Goal: Information Seeking & Learning: Find specific fact

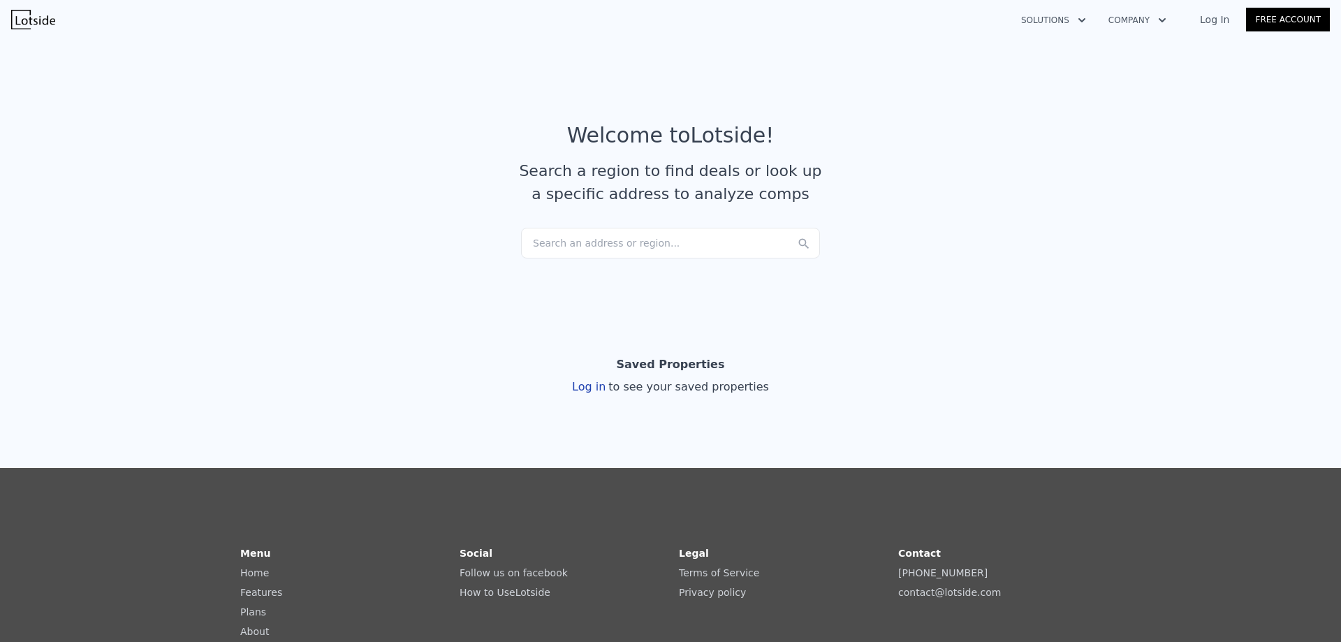
click at [661, 242] on div "Search an address or region..." at bounding box center [670, 243] width 299 height 31
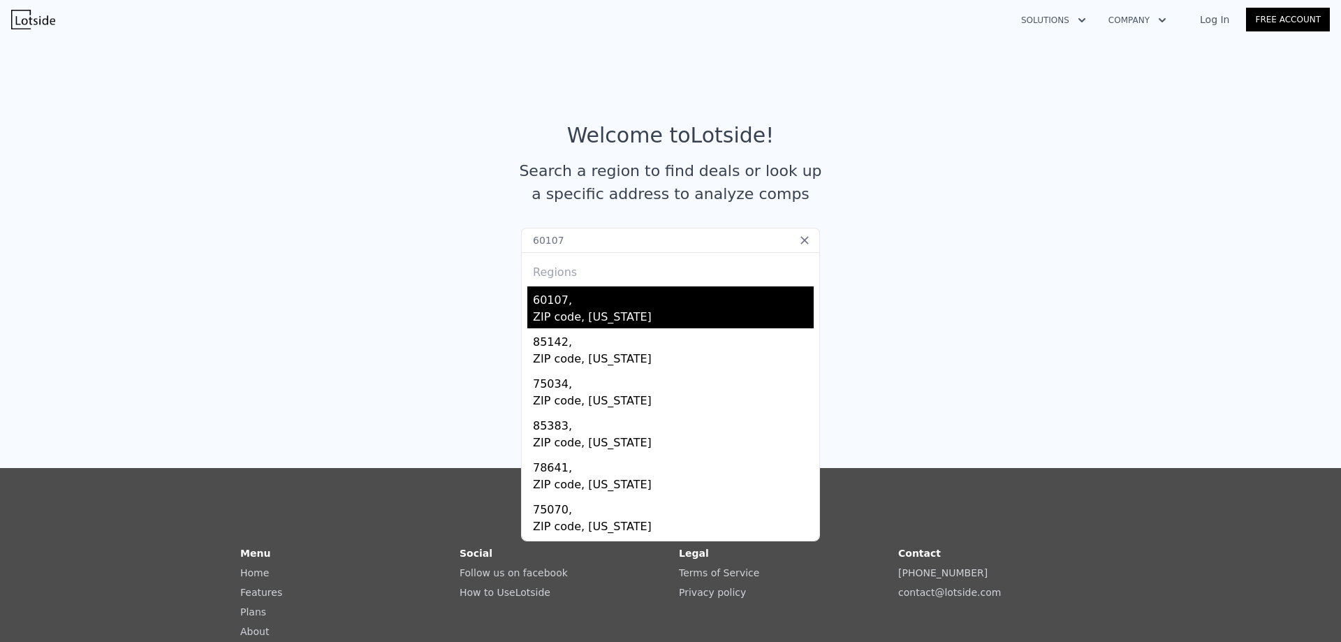
type input "60107"
click at [527, 310] on div "60107, ZIP code, [US_STATE]" at bounding box center [670, 307] width 286 height 42
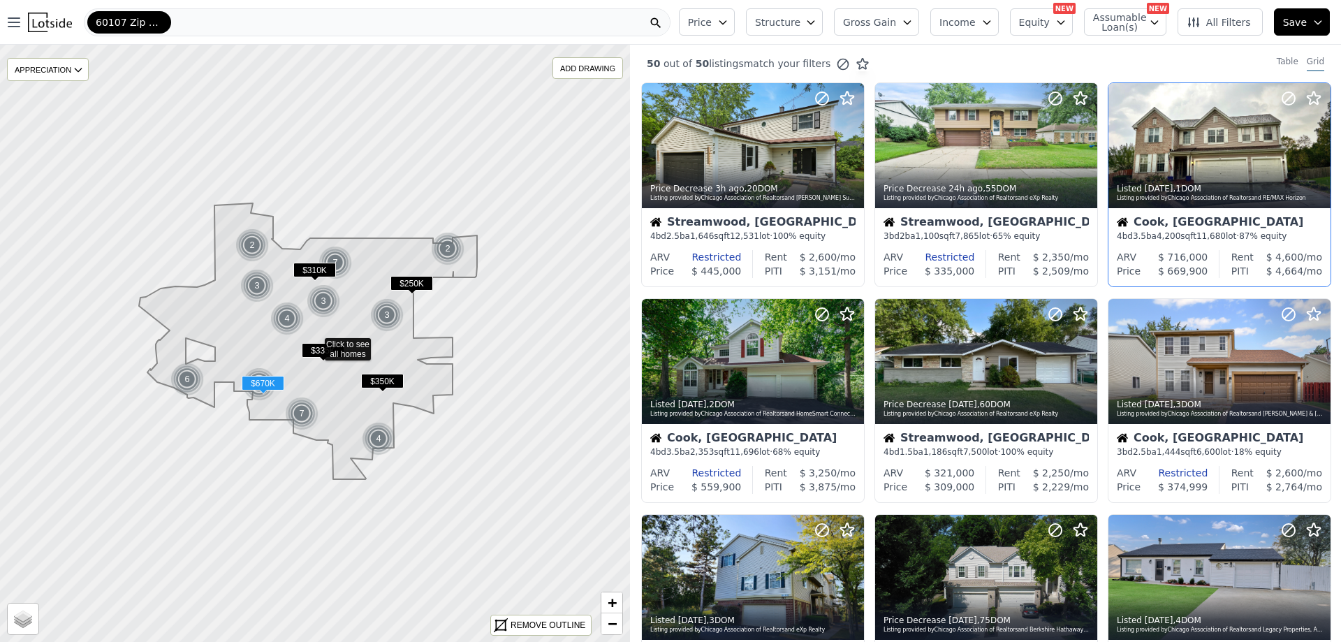
click at [1224, 144] on div at bounding box center [1220, 145] width 222 height 125
click at [478, 21] on div "60107 Zip Code" at bounding box center [377, 22] width 587 height 28
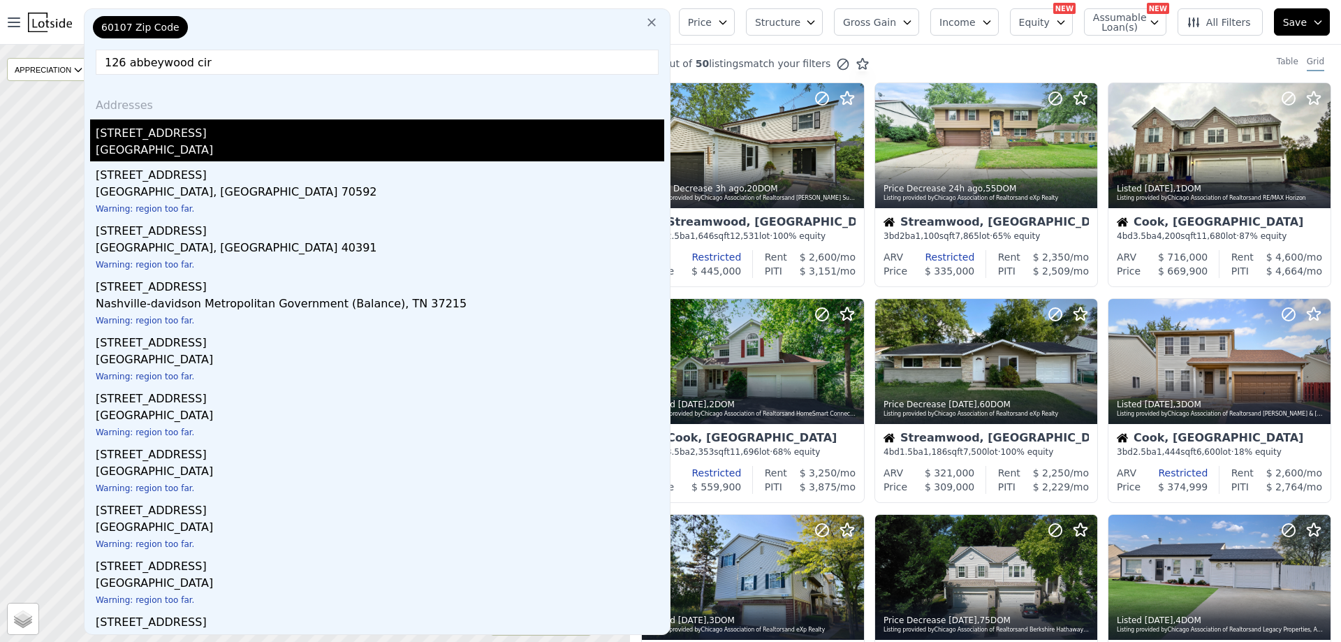
type input "126 abbeywood cir"
click at [137, 137] on div "[STREET_ADDRESS]" at bounding box center [380, 130] width 569 height 22
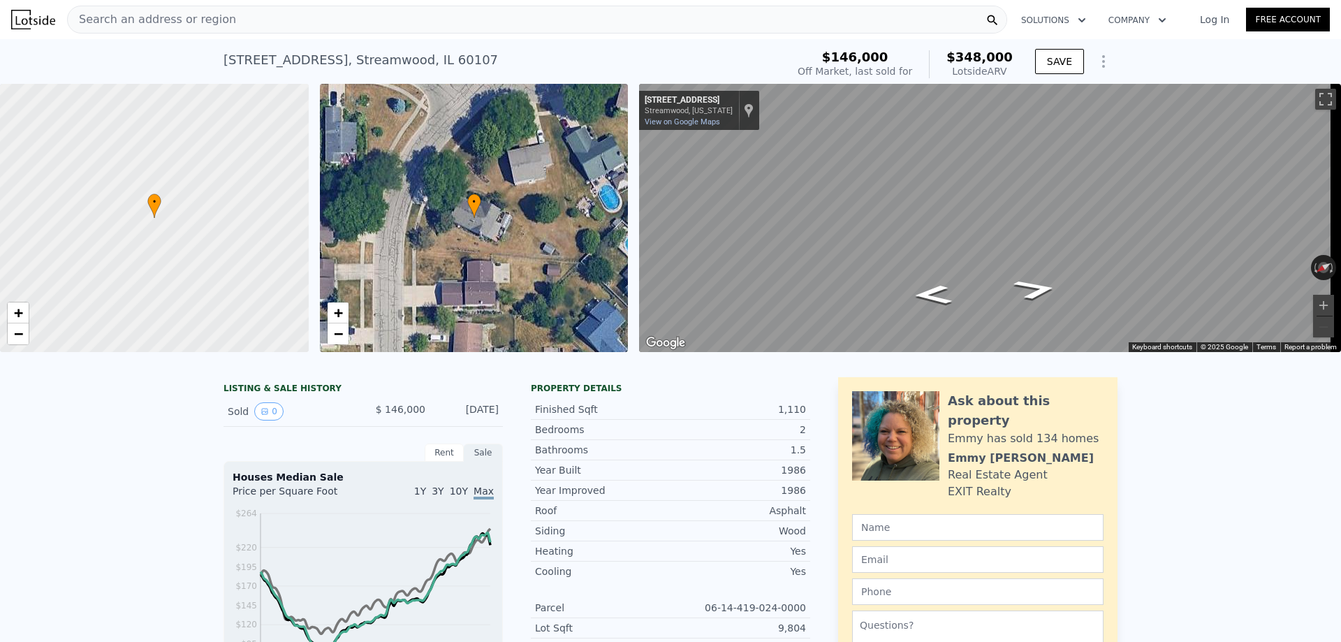
drag, startPoint x: 328, startPoint y: 61, endPoint x: 220, endPoint y: 68, distance: 108.5
click at [224, 68] on div "[STREET_ADDRESS]" at bounding box center [361, 60] width 275 height 20
drag, startPoint x: 326, startPoint y: 59, endPoint x: 214, endPoint y: 71, distance: 112.3
click at [214, 71] on div "[STREET_ADDRESS] Sold [DATE] for $146k (~ARV $348k ) $146,000 Off Market, last …" at bounding box center [670, 61] width 1341 height 45
click at [490, 54] on div "[STREET_ADDRESS] Sold [DATE] for $146k (~ARV $348k )" at bounding box center [502, 64] width 557 height 39
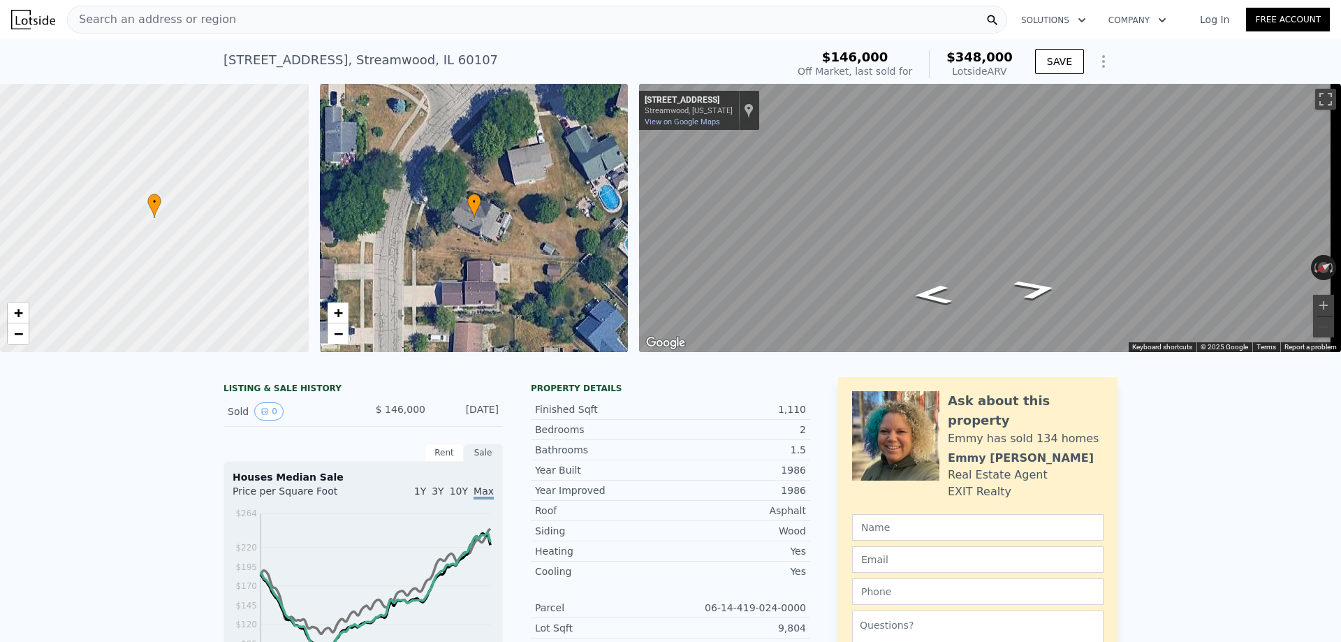
click at [490, 54] on div "[STREET_ADDRESS] Sold [DATE] for $146k (~ARV $348k )" at bounding box center [502, 64] width 557 height 39
click at [483, 54] on div "[STREET_ADDRESS] Sold [DATE] for $146k (~ARV $348k )" at bounding box center [502, 64] width 557 height 39
drag, startPoint x: 479, startPoint y: 52, endPoint x: 196, endPoint y: 73, distance: 284.4
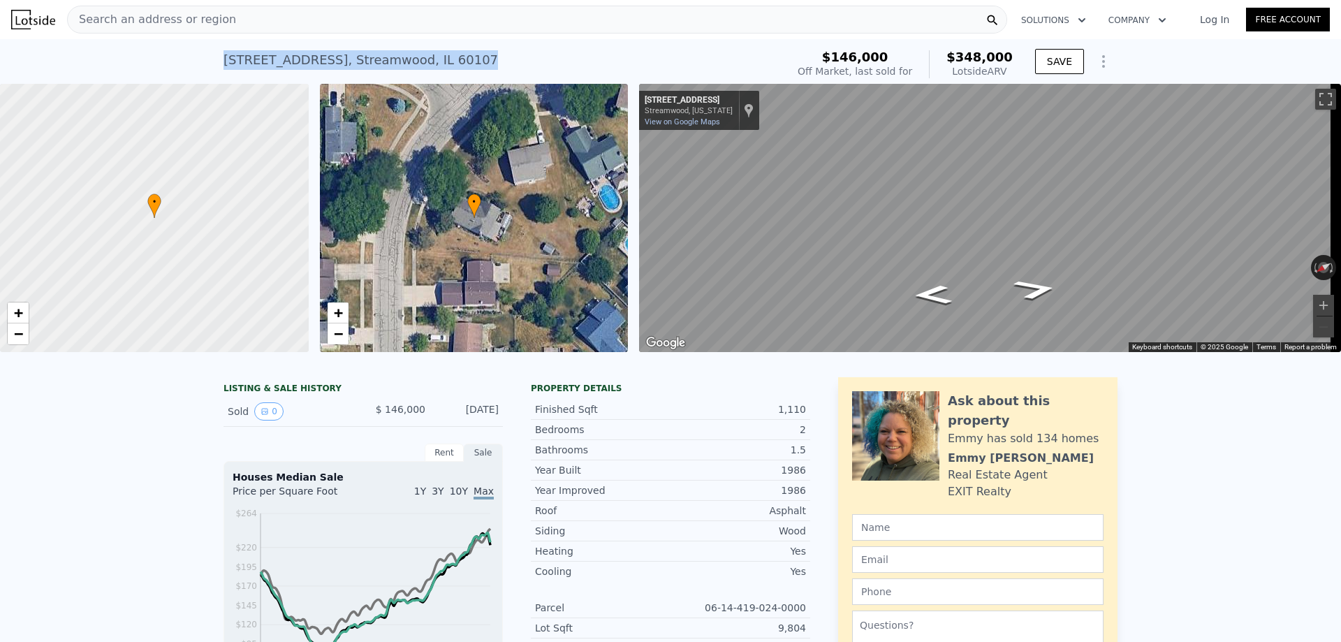
click at [196, 73] on div "[STREET_ADDRESS] Sold [DATE] for $146k (~ARV $348k ) $146,000 Off Market, last …" at bounding box center [670, 61] width 1341 height 45
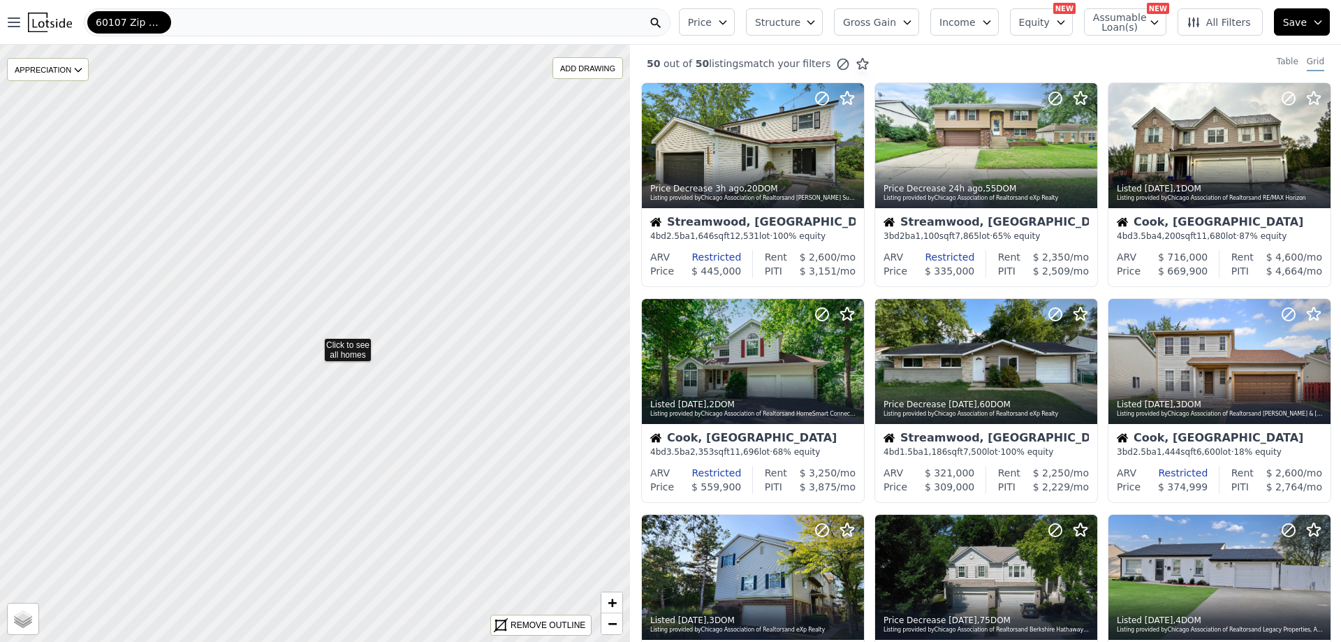
click at [351, 19] on div "60107 Zip Code" at bounding box center [377, 22] width 587 height 28
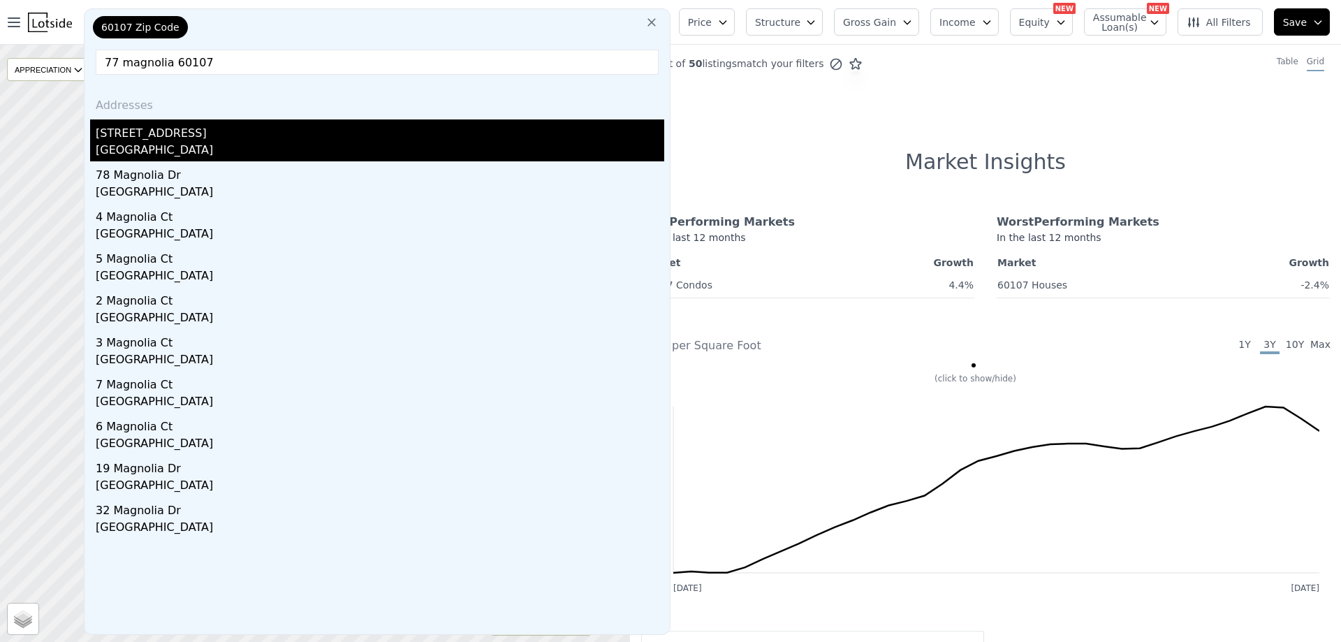
type input "77 magnolia 60107"
click at [182, 128] on div "[STREET_ADDRESS]" at bounding box center [380, 130] width 569 height 22
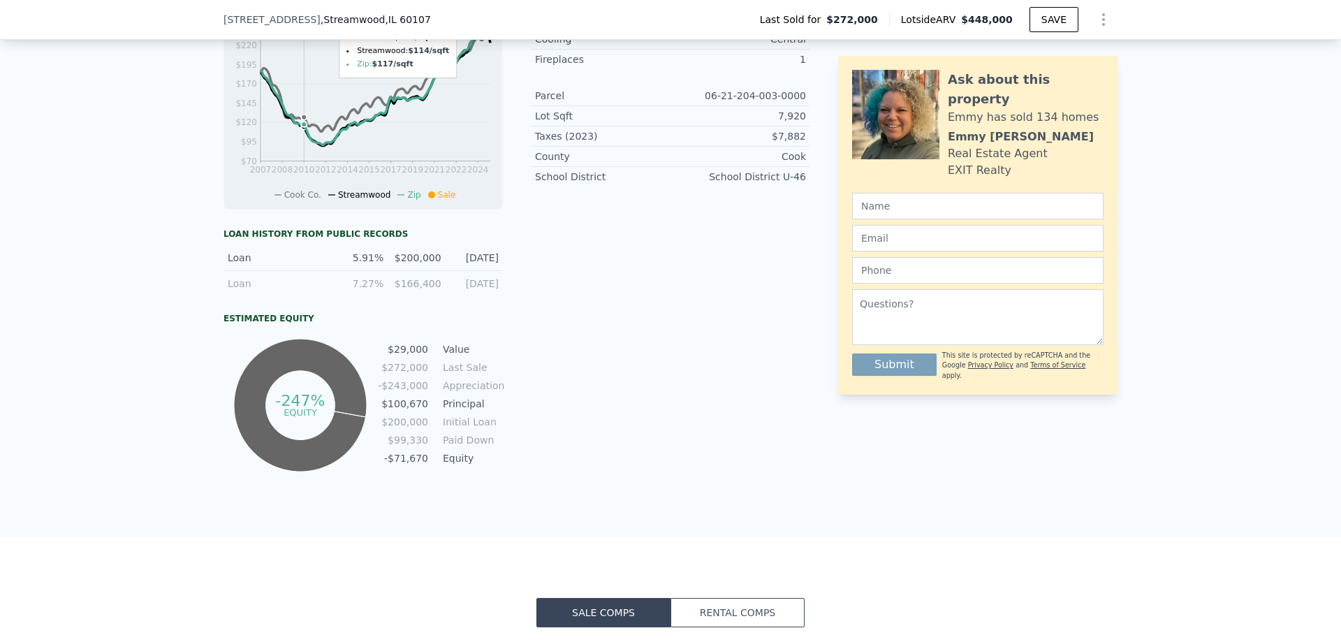
scroll to position [624, 0]
